Goal: Check status

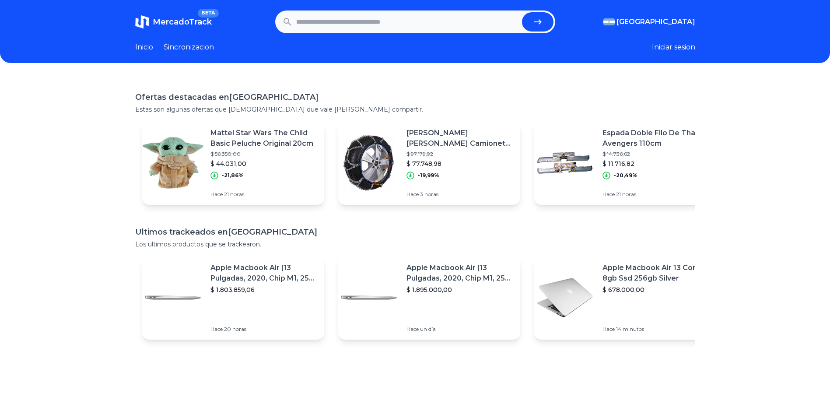
click at [679, 28] on section "MercadoTrack BETA Argentina Argentina Uruguay Mexico Chile Peru Venezuela Colom…" at bounding box center [415, 21] width 560 height 23
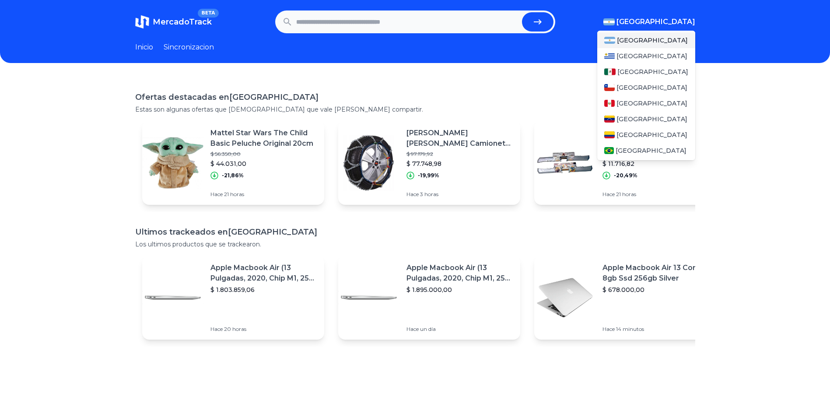
click at [661, 21] on button "[GEOGRAPHIC_DATA]" at bounding box center [649, 22] width 92 height 10
click at [637, 74] on span "[GEOGRAPHIC_DATA]" at bounding box center [652, 71] width 71 height 9
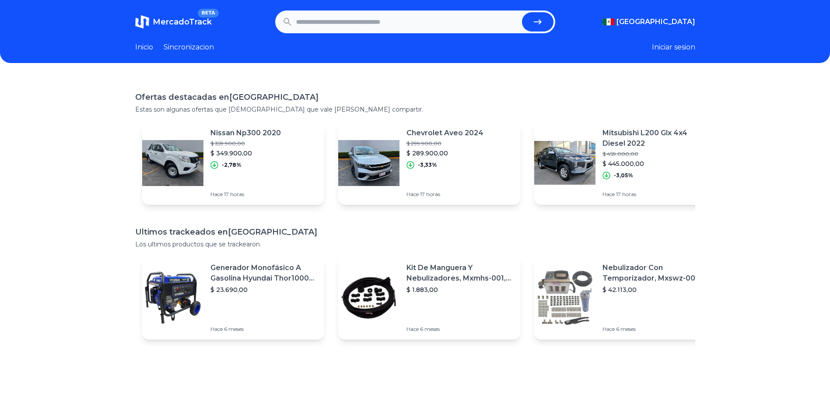
click at [180, 51] on link "Sincronizacion" at bounding box center [189, 47] width 50 height 10
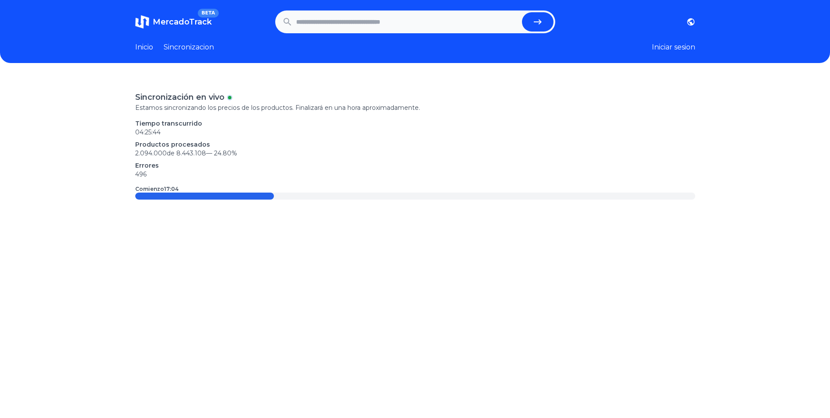
click at [359, 19] on input "text" at bounding box center [407, 21] width 222 height 19
type input "***"
click at [522, 12] on button "submit" at bounding box center [537, 21] width 31 height 19
